Goal: Feedback & Contribution: Leave review/rating

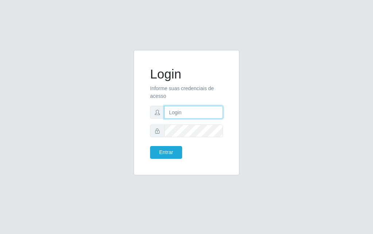
click at [197, 114] on input "text" at bounding box center [193, 112] width 59 height 13
type input "luiz@divinofogao"
click at [198, 137] on form "Login Informe suas credenciais de acesso [PERSON_NAME] Entrar" at bounding box center [186, 112] width 73 height 92
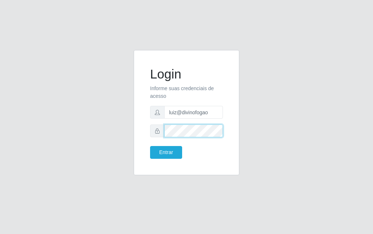
click at [150, 146] on button "Entrar" at bounding box center [166, 152] width 32 height 13
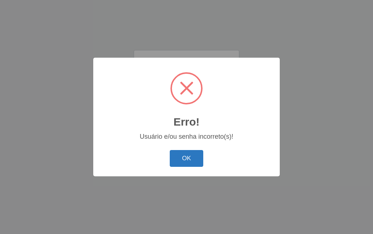
click at [187, 155] on button "OK" at bounding box center [187, 158] width 34 height 17
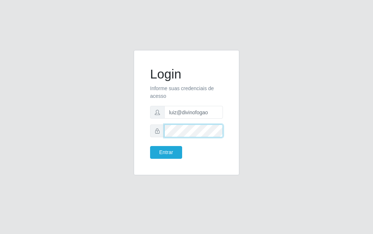
click at [150, 146] on button "Entrar" at bounding box center [166, 152] width 32 height 13
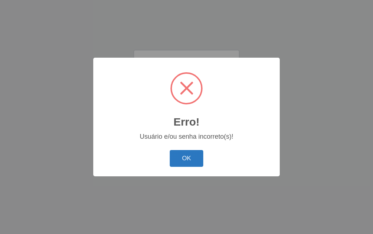
click at [195, 161] on button "OK" at bounding box center [187, 158] width 34 height 17
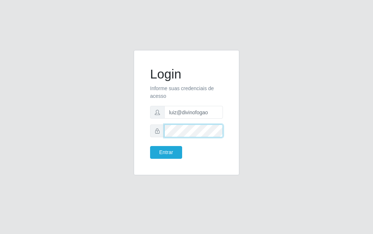
click at [150, 146] on button "Entrar" at bounding box center [166, 152] width 32 height 13
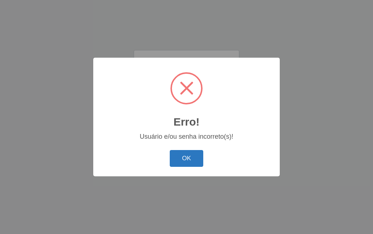
click at [189, 155] on button "OK" at bounding box center [187, 158] width 34 height 17
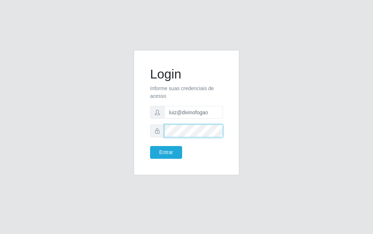
click at [150, 146] on button "Entrar" at bounding box center [166, 152] width 32 height 13
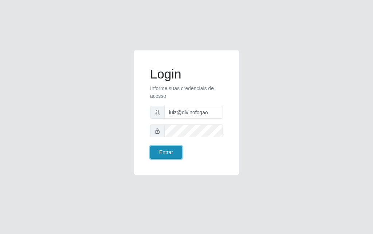
click at [176, 157] on button "Entrar" at bounding box center [166, 152] width 32 height 13
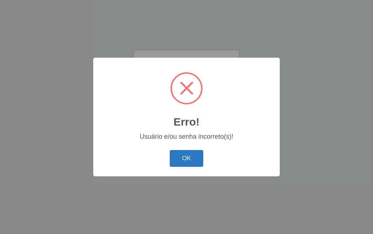
click at [190, 161] on button "OK" at bounding box center [187, 158] width 34 height 17
click at [203, 129] on div "Erro! ×" at bounding box center [187, 99] width 172 height 68
drag, startPoint x: 198, startPoint y: 149, endPoint x: 197, endPoint y: 158, distance: 8.4
click at [198, 151] on div "OK Cancel" at bounding box center [187, 158] width 172 height 21
click at [197, 158] on button "OK" at bounding box center [187, 158] width 34 height 17
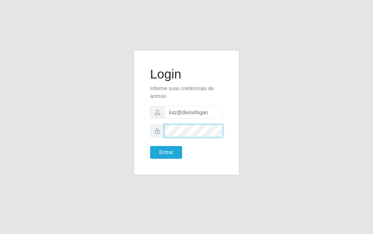
click at [150, 146] on button "Entrar" at bounding box center [166, 152] width 32 height 13
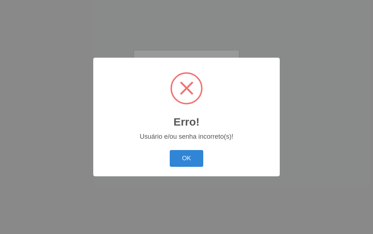
click at [169, 159] on div "OK Cancel" at bounding box center [187, 158] width 172 height 21
drag, startPoint x: 170, startPoint y: 158, endPoint x: 173, endPoint y: 155, distance: 4.1
click at [171, 158] on button "OK" at bounding box center [187, 158] width 34 height 17
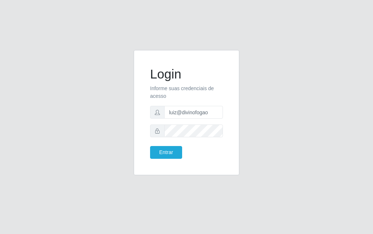
click at [202, 137] on form "Login Informe suas credenciais de acesso [PERSON_NAME] Entrar" at bounding box center [186, 112] width 73 height 92
click at [150, 146] on button "Entrar" at bounding box center [166, 152] width 32 height 13
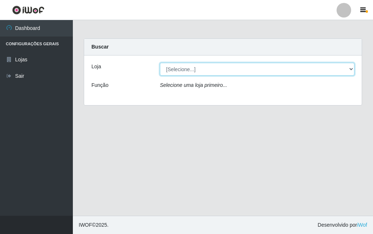
click at [175, 66] on select "[Selecione...] Divino Fogão - [GEOGRAPHIC_DATA]" at bounding box center [257, 69] width 195 height 13
select select "499"
click at [160, 63] on select "[Selecione...] Divino Fogão - [GEOGRAPHIC_DATA]" at bounding box center [257, 69] width 195 height 13
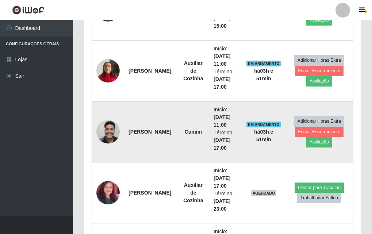
scroll to position [474, 0]
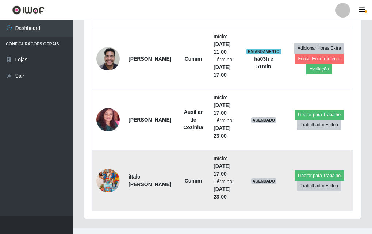
click at [117, 184] on img at bounding box center [107, 181] width 23 height 42
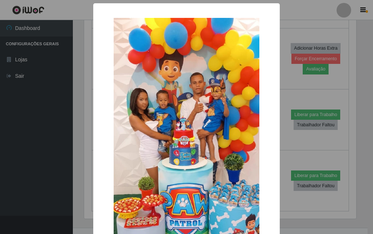
click at [286, 37] on div "× OK Cancel" at bounding box center [186, 117] width 373 height 234
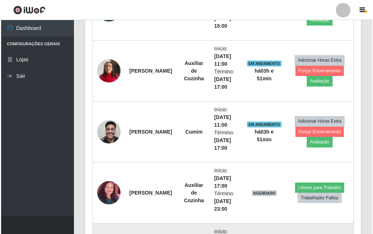
scroll to position [474, 0]
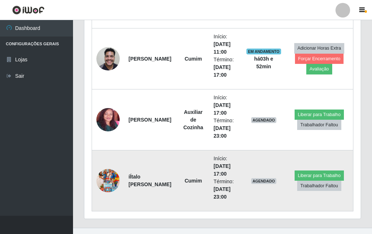
click at [104, 173] on img at bounding box center [107, 181] width 23 height 42
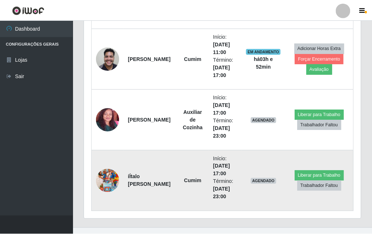
scroll to position [151, 272]
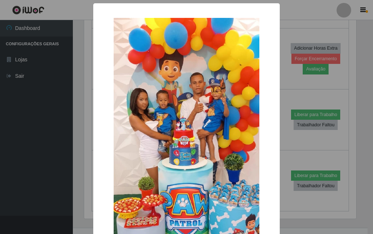
click at [71, 161] on div "× OK Cancel" at bounding box center [186, 117] width 373 height 234
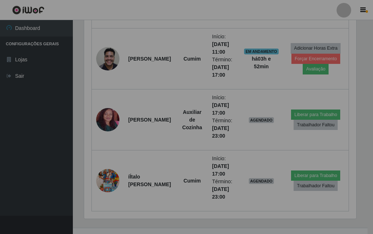
scroll to position [151, 276]
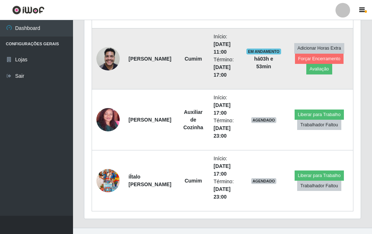
click at [105, 60] on img at bounding box center [107, 58] width 23 height 31
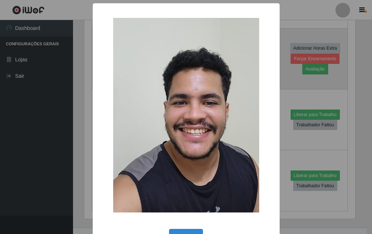
scroll to position [151, 272]
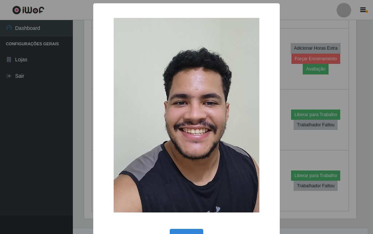
click at [62, 73] on div "× OK Cancel" at bounding box center [186, 117] width 373 height 234
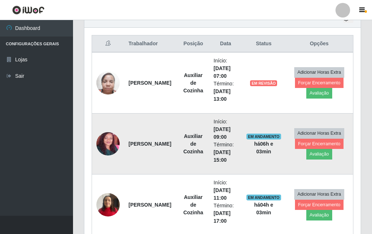
scroll to position [304, 0]
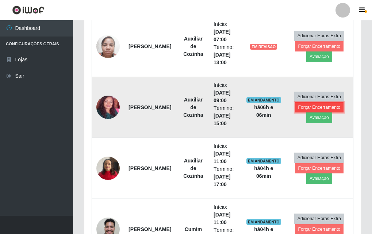
click at [319, 106] on button "Forçar Encerramento" at bounding box center [319, 107] width 49 height 10
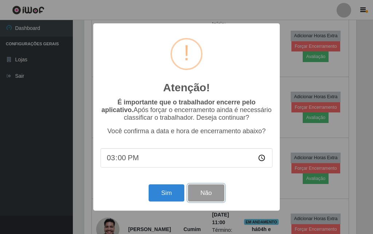
click at [220, 194] on button "Não" at bounding box center [206, 192] width 36 height 17
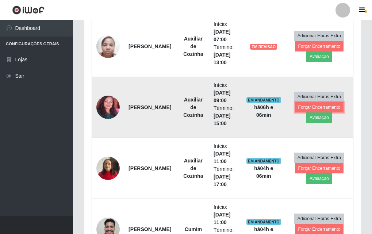
scroll to position [151, 276]
click at [315, 117] on button "Avaliação" at bounding box center [319, 117] width 26 height 10
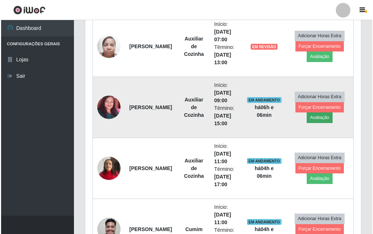
scroll to position [151, 272]
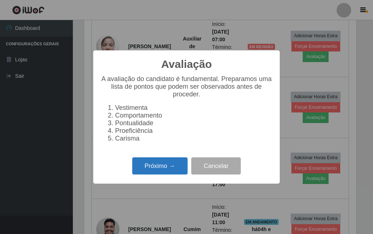
click at [170, 173] on button "Próximo →" at bounding box center [159, 165] width 55 height 17
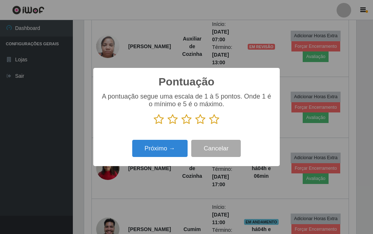
click at [212, 118] on icon at bounding box center [214, 119] width 10 height 11
click at [209, 125] on input "radio" at bounding box center [209, 125] width 0 height 0
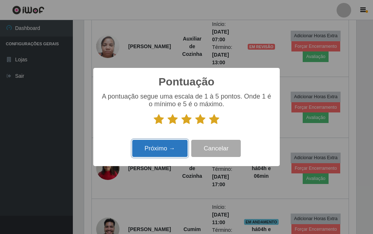
click at [173, 149] on button "Próximo →" at bounding box center [159, 148] width 55 height 17
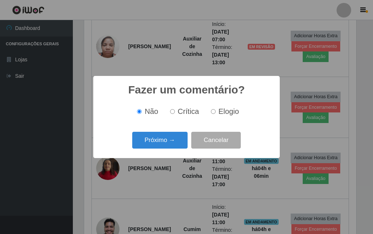
click at [211, 114] on input "Elogio" at bounding box center [213, 111] width 5 height 5
radio input "true"
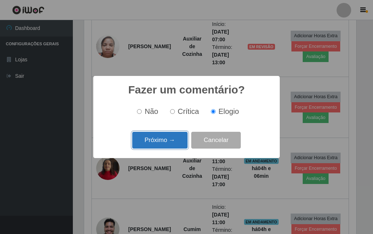
click at [171, 137] on button "Próximo →" at bounding box center [159, 140] width 55 height 17
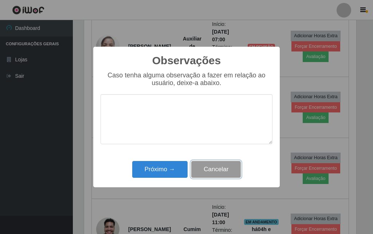
click at [204, 173] on button "Cancelar" at bounding box center [216, 169] width 50 height 17
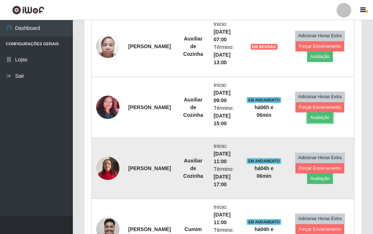
scroll to position [151, 276]
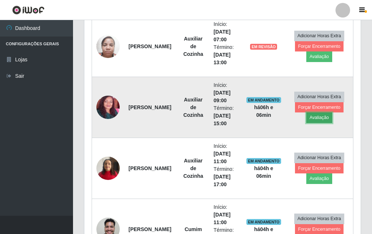
click at [317, 115] on button "Avaliação" at bounding box center [319, 117] width 26 height 10
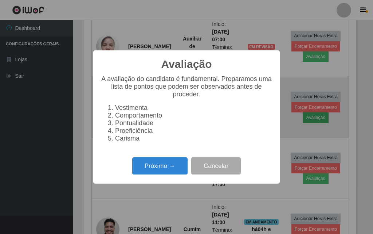
scroll to position [151, 272]
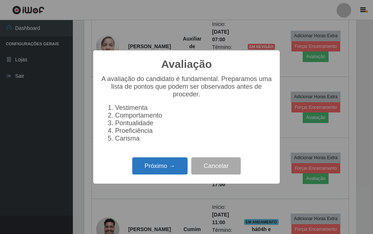
click at [168, 171] on button "Próximo →" at bounding box center [159, 165] width 55 height 17
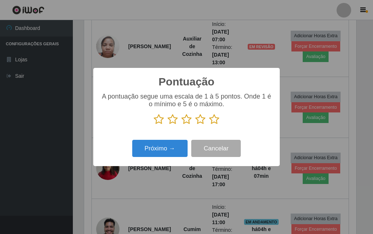
click at [212, 121] on icon at bounding box center [214, 119] width 10 height 11
click at [209, 125] on input "radio" at bounding box center [209, 125] width 0 height 0
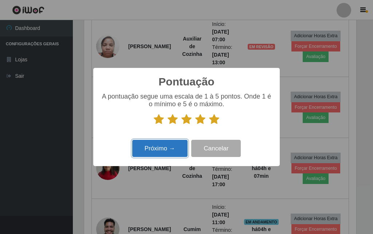
click at [170, 144] on button "Próximo →" at bounding box center [159, 148] width 55 height 17
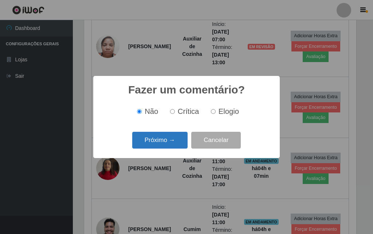
click at [170, 144] on button "Próximo →" at bounding box center [159, 140] width 55 height 17
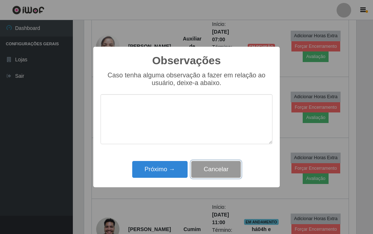
click at [214, 166] on button "Cancelar" at bounding box center [216, 169] width 50 height 17
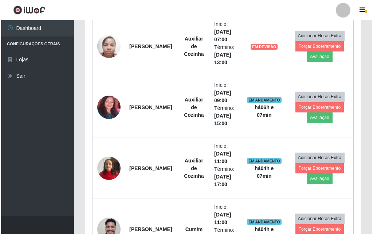
scroll to position [151, 276]
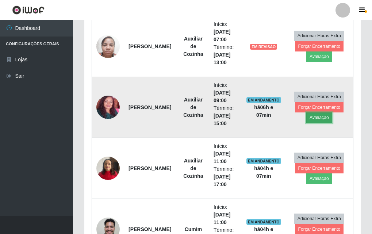
click at [318, 119] on button "Avaliação" at bounding box center [319, 117] width 26 height 10
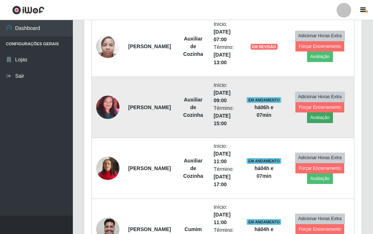
scroll to position [151, 272]
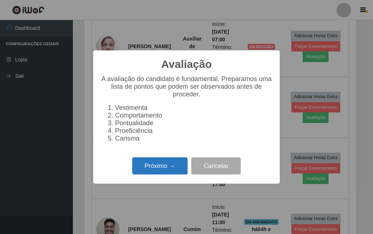
click at [150, 171] on button "Próximo →" at bounding box center [159, 165] width 55 height 17
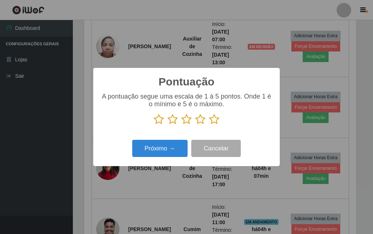
scroll to position [364570, 364449]
click at [210, 122] on icon at bounding box center [214, 119] width 10 height 11
click at [209, 125] on input "radio" at bounding box center [209, 125] width 0 height 0
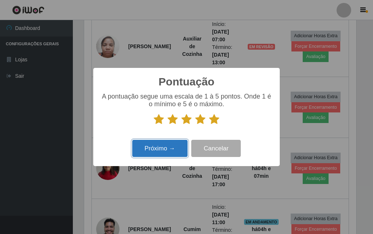
click at [175, 145] on button "Próximo →" at bounding box center [159, 148] width 55 height 17
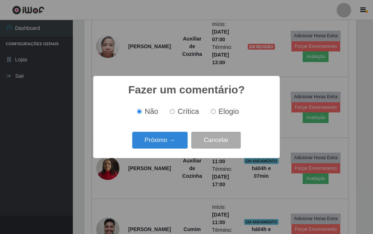
click at [216, 113] on label "Elogio" at bounding box center [223, 111] width 31 height 8
click at [216, 113] on input "Elogio" at bounding box center [213, 111] width 5 height 5
radio input "true"
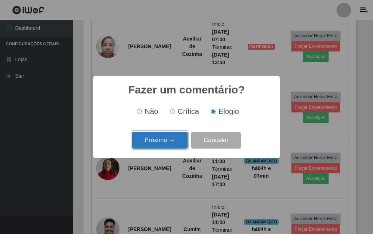
click at [146, 146] on button "Próximo →" at bounding box center [159, 140] width 55 height 17
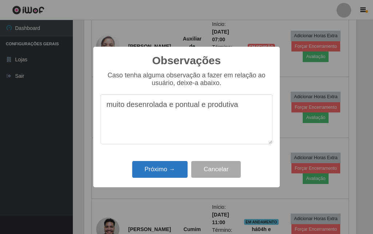
type textarea "muito desenrolada e pontual e produtiva"
click at [151, 178] on button "Próximo →" at bounding box center [159, 169] width 55 height 17
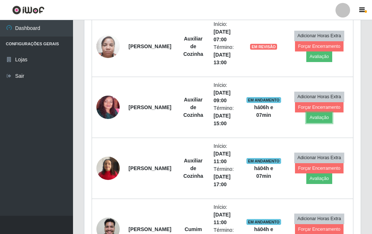
scroll to position [151, 276]
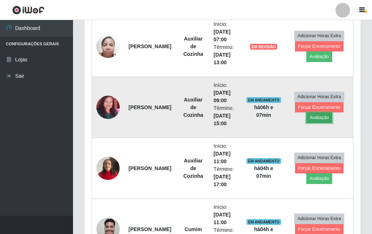
click at [315, 116] on button "Avaliação" at bounding box center [319, 117] width 26 height 10
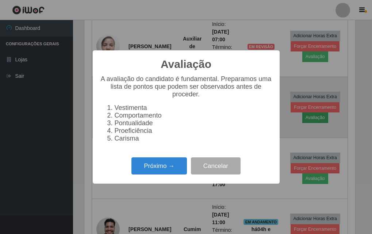
scroll to position [151, 272]
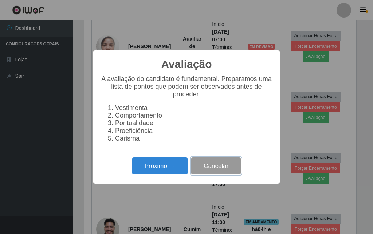
click at [213, 170] on button "Cancelar" at bounding box center [216, 165] width 50 height 17
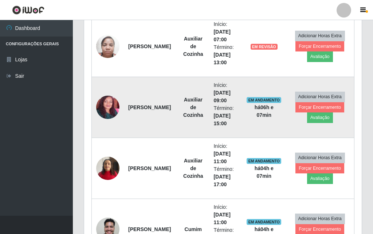
scroll to position [151, 276]
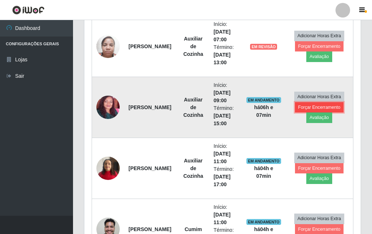
click at [311, 108] on button "Forçar Encerramento" at bounding box center [319, 107] width 49 height 10
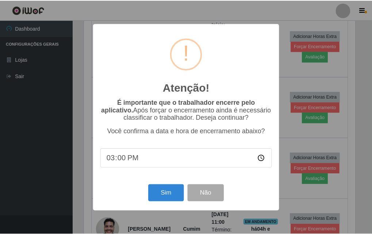
scroll to position [151, 272]
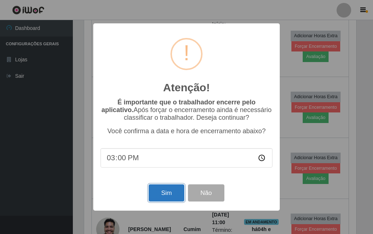
click at [168, 201] on button "Sim" at bounding box center [166, 192] width 35 height 17
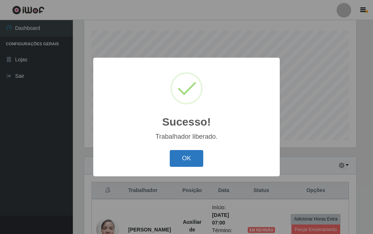
click at [182, 155] on button "OK" at bounding box center [187, 158] width 34 height 17
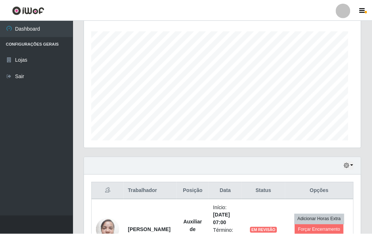
scroll to position [0, 0]
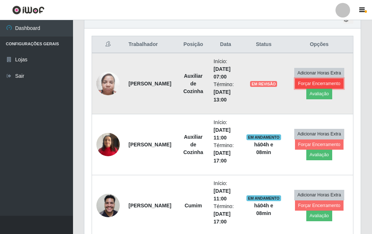
click at [308, 79] on button "Forçar Encerramento" at bounding box center [319, 83] width 49 height 10
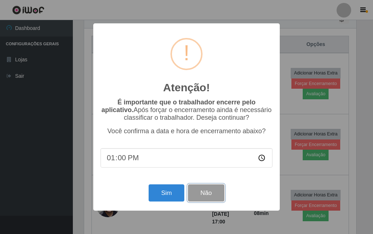
click at [209, 196] on button "Não" at bounding box center [206, 192] width 36 height 17
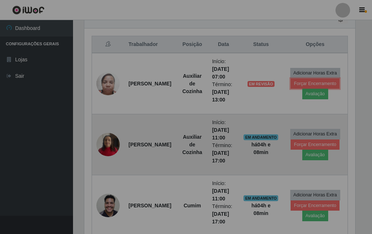
scroll to position [151, 276]
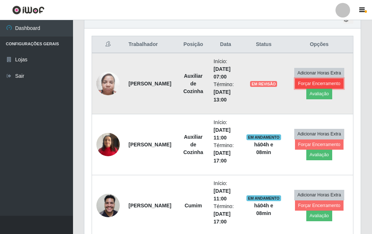
click at [338, 85] on button "Forçar Encerramento" at bounding box center [319, 83] width 49 height 10
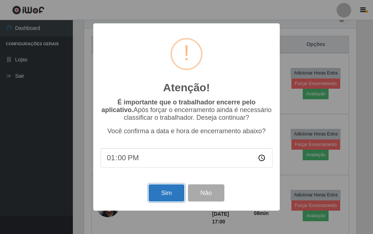
click at [174, 195] on button "Sim" at bounding box center [166, 192] width 35 height 17
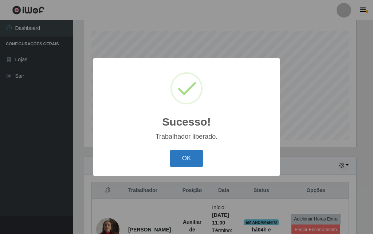
click at [173, 159] on button "OK" at bounding box center [187, 158] width 34 height 17
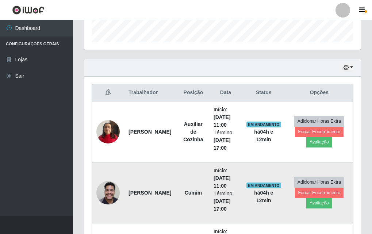
scroll to position [182, 0]
